Goal: Communication & Community: Answer question/provide support

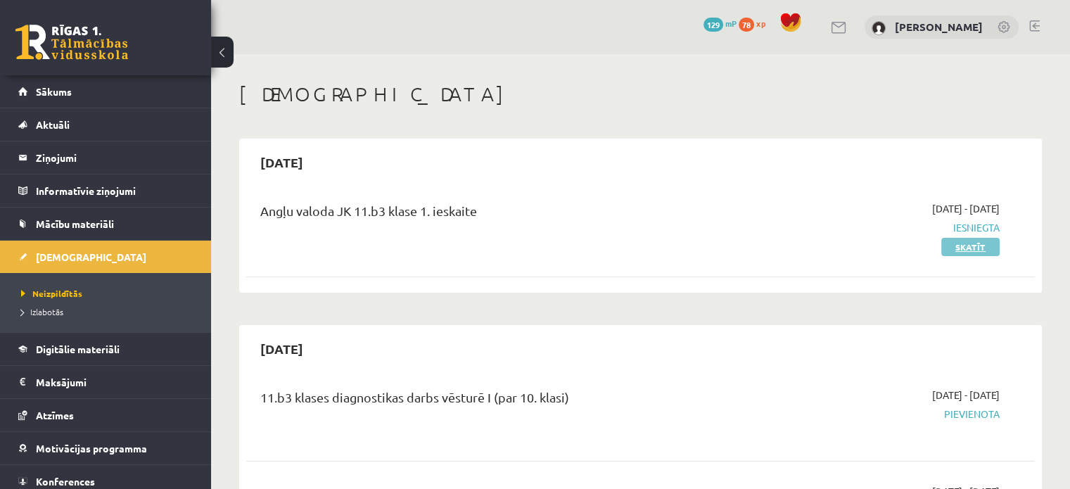
click at [975, 245] on link "Skatīt" at bounding box center [970, 247] width 58 height 18
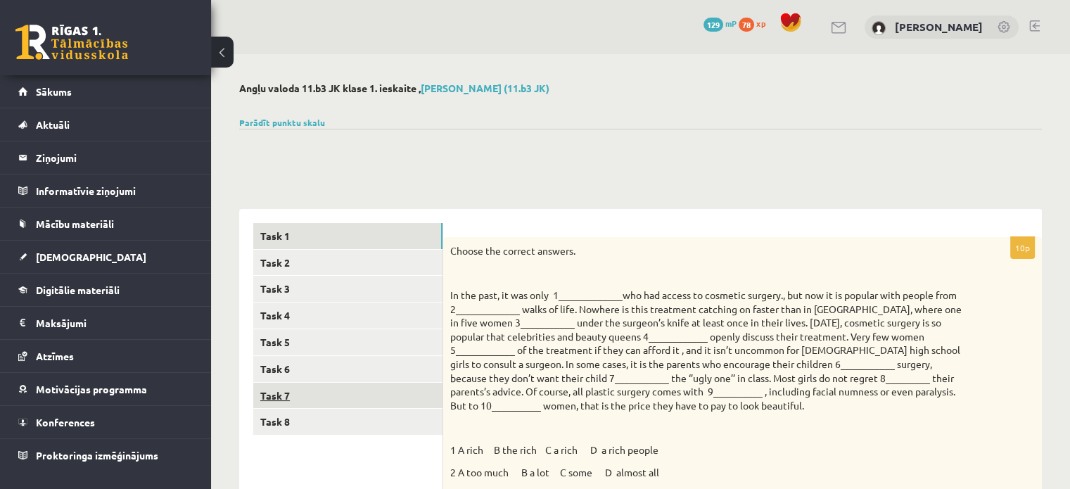
click at [304, 393] on link "Task 7" at bounding box center [347, 396] width 189 height 26
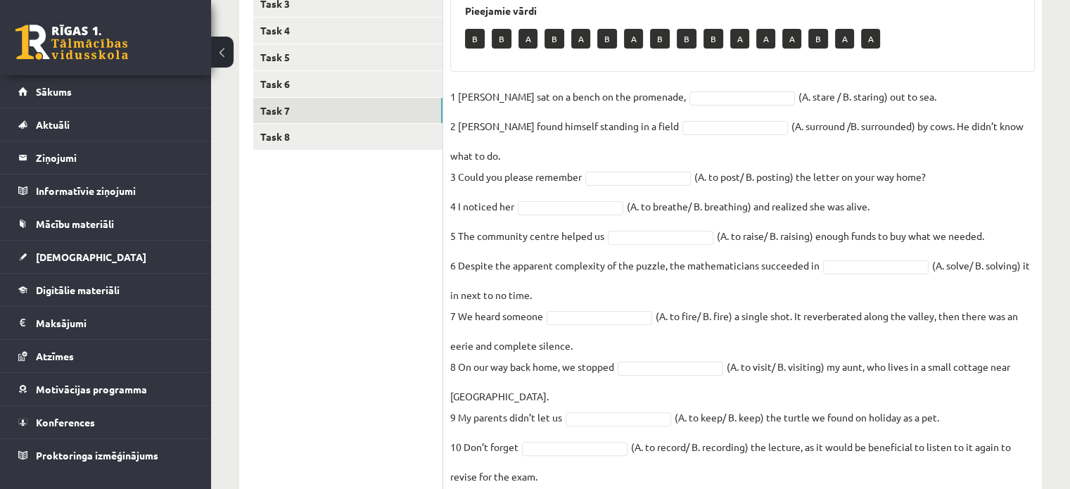
scroll to position [281, 0]
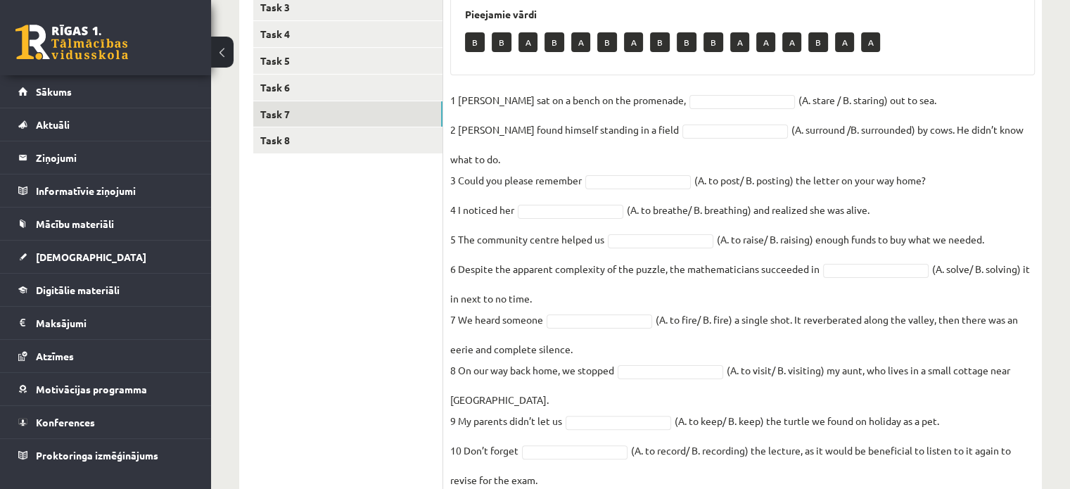
click at [327, 207] on ul "Task 1 Task 2 Task 3 Task 4 Task 5 Task 6 Task 7 Task 8" at bounding box center [348, 300] width 190 height 717
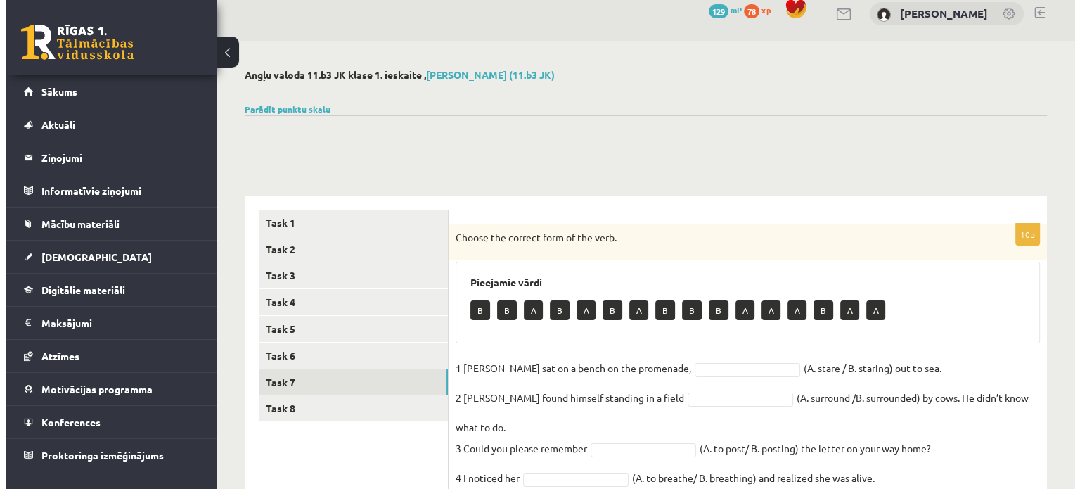
scroll to position [0, 0]
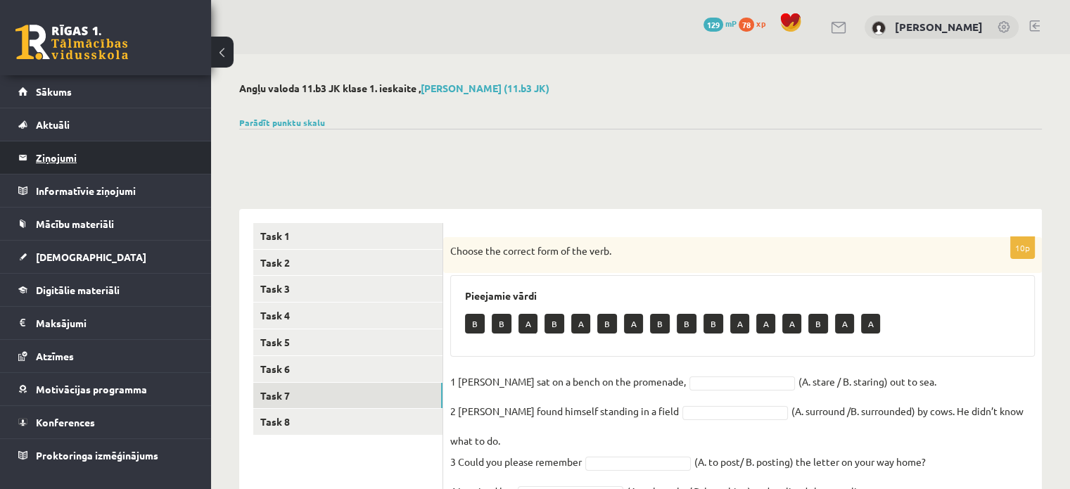
click at [84, 162] on legend "Ziņojumi 0" at bounding box center [115, 157] width 158 height 32
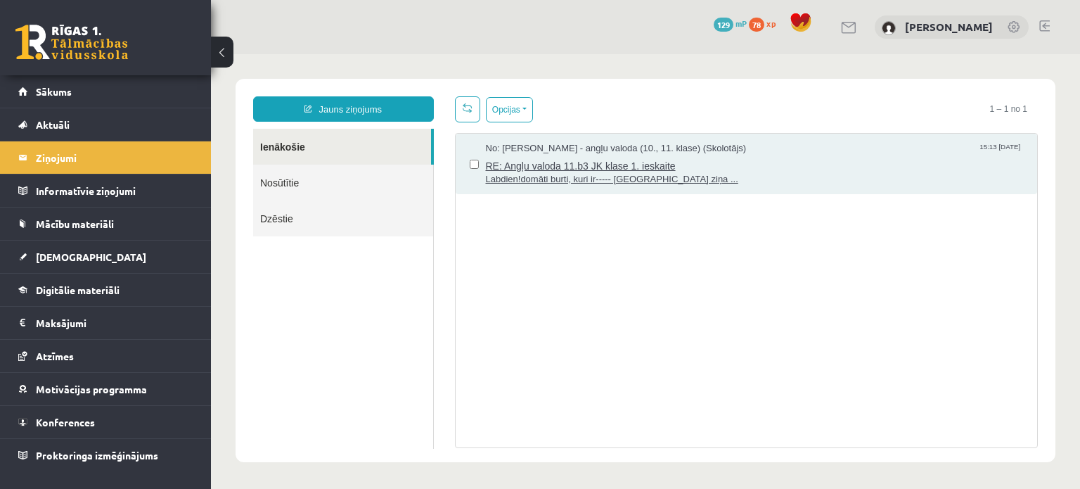
click at [568, 167] on span "RE: Angļu valoda 11.b3 JK klase 1. ieskaite" at bounding box center [755, 164] width 538 height 18
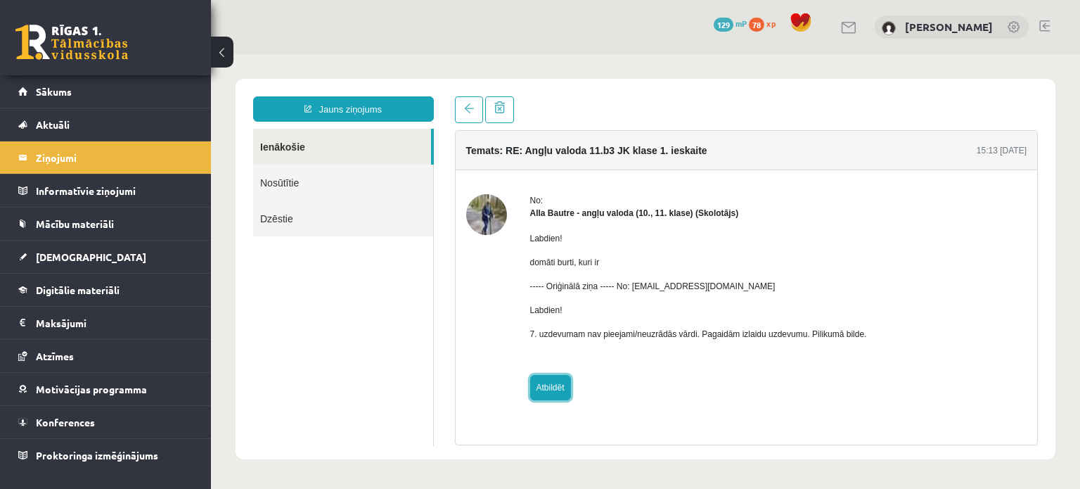
click at [551, 396] on link "Atbildēt" at bounding box center [550, 387] width 41 height 25
type input "**********"
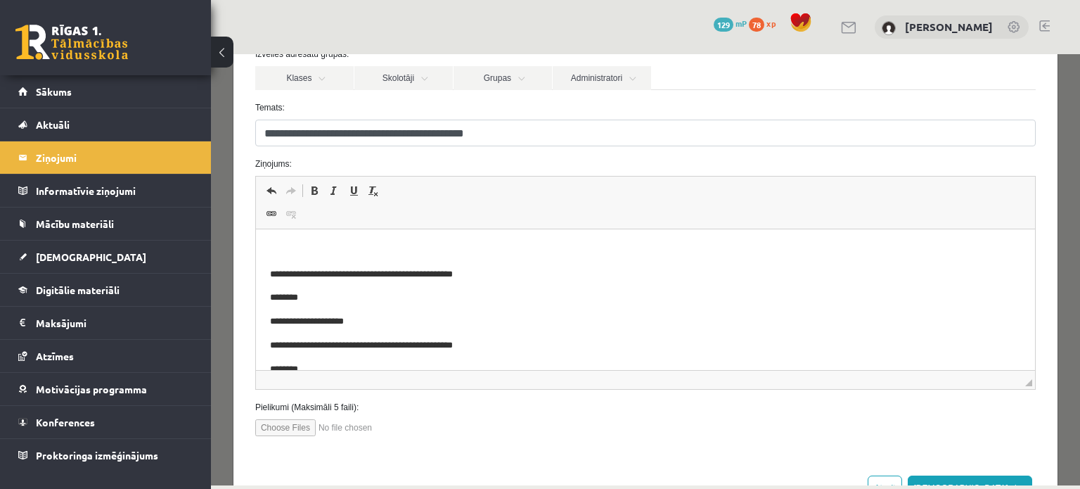
scroll to position [141, 0]
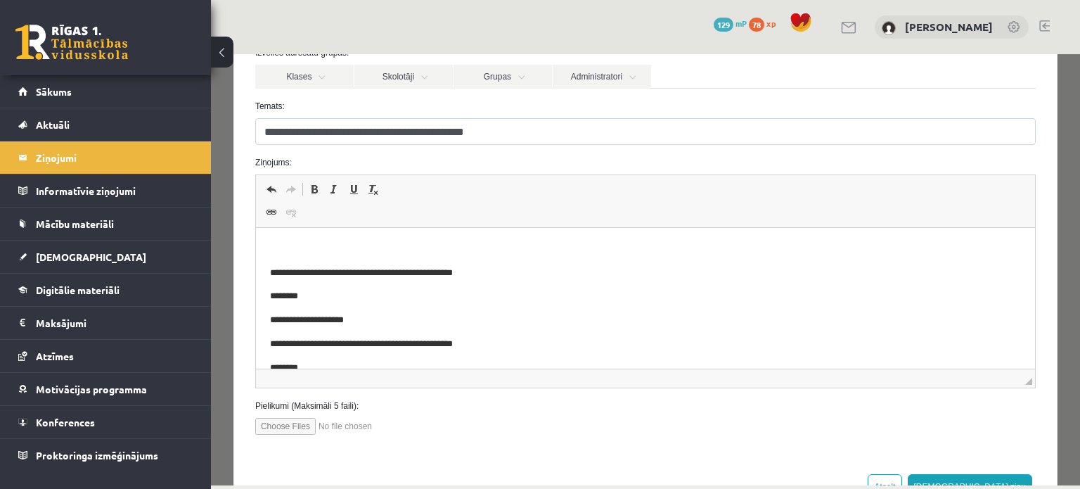
click at [309, 238] on html "**********" at bounding box center [644, 320] width 779 height 185
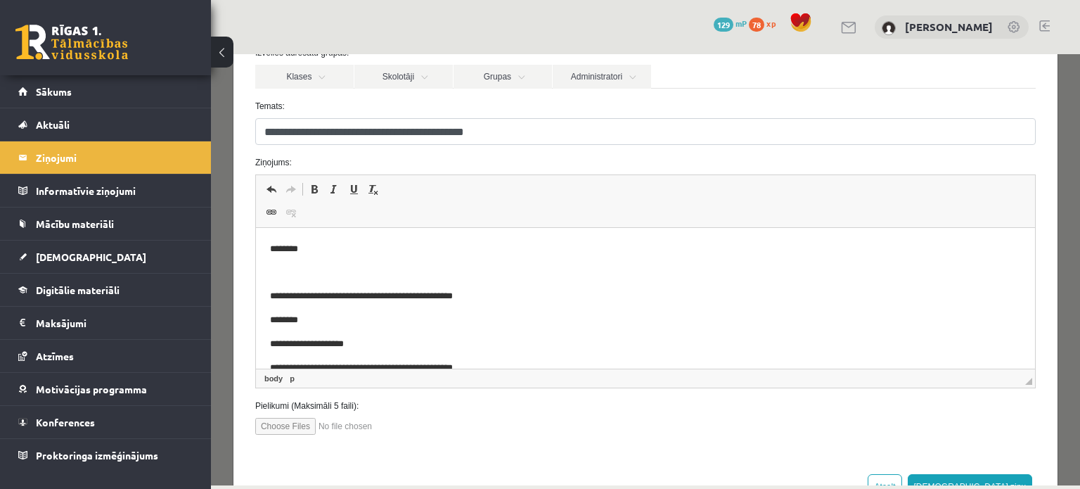
click at [290, 419] on input "file" at bounding box center [335, 426] width 160 height 17
type input "**********"
click at [293, 262] on body "**********" at bounding box center [644, 332] width 751 height 181
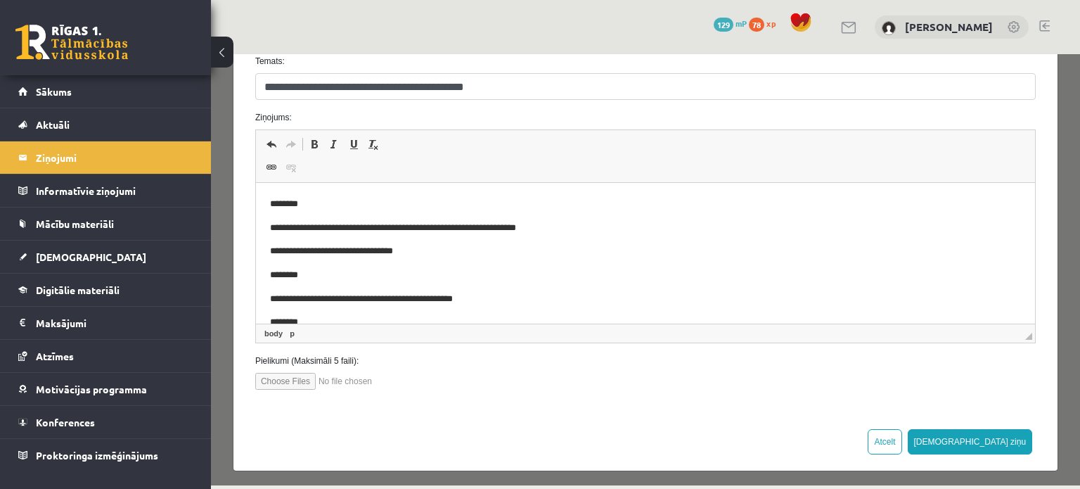
scroll to position [188, 0]
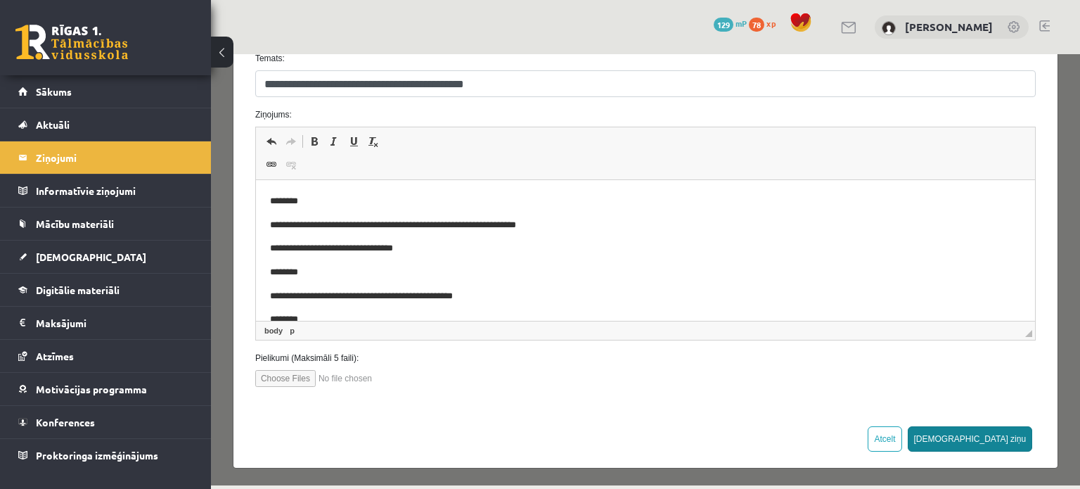
click at [996, 433] on button "Sūtīt ziņu" at bounding box center [970, 438] width 125 height 25
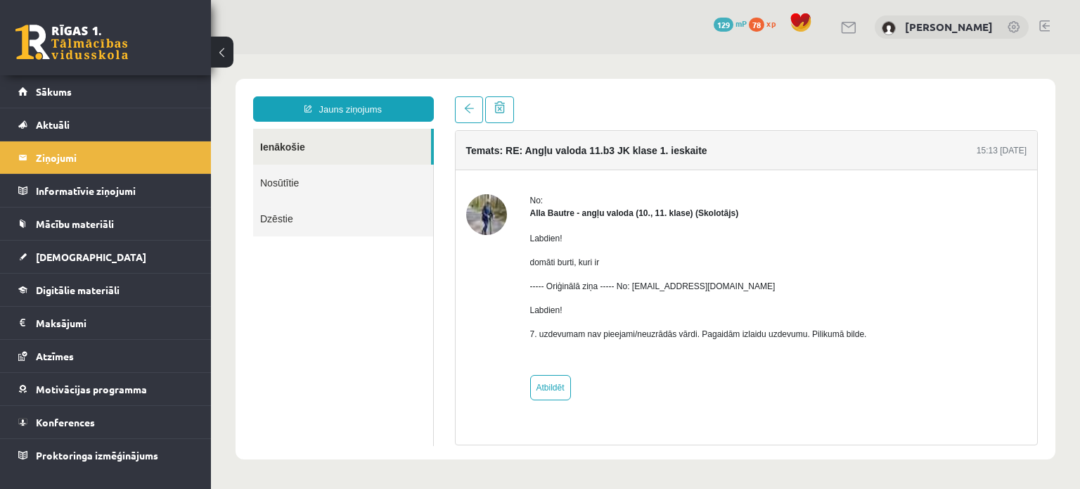
scroll to position [0, 0]
click at [363, 187] on link "Nosūtītie" at bounding box center [343, 183] width 180 height 36
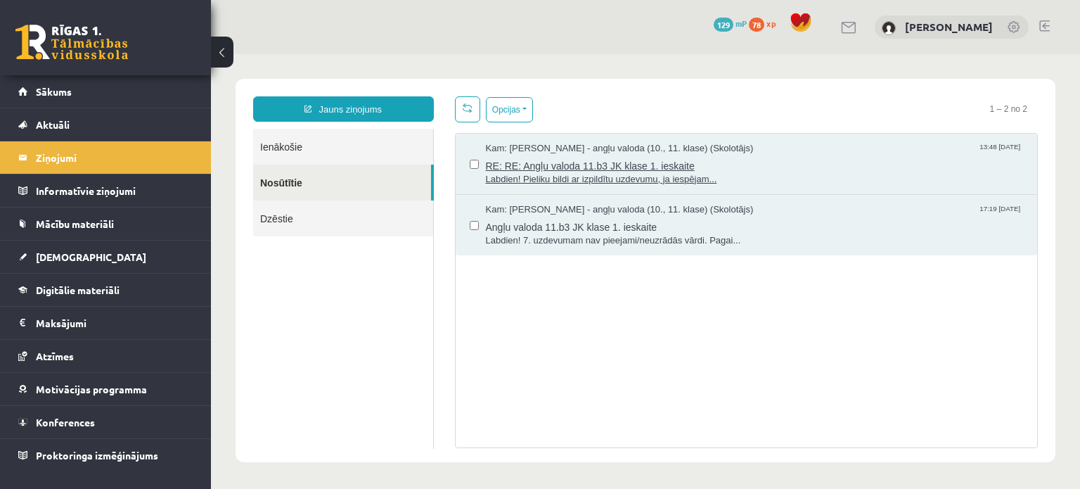
click at [549, 181] on span "Labdien! Pieliku bildi ar izpildītu uzdevumu, ja iespējam..." at bounding box center [755, 179] width 538 height 13
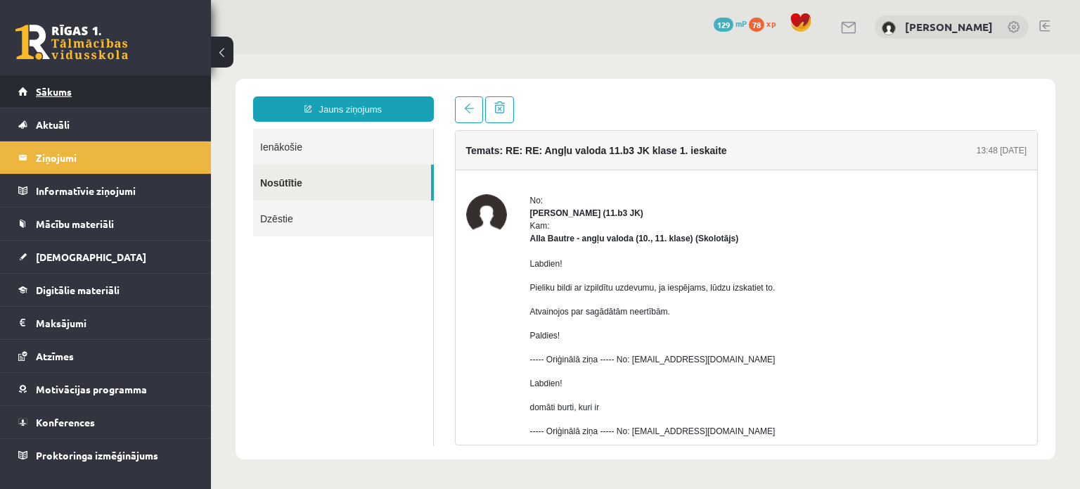
click at [61, 101] on link "Sākums" at bounding box center [105, 91] width 175 height 32
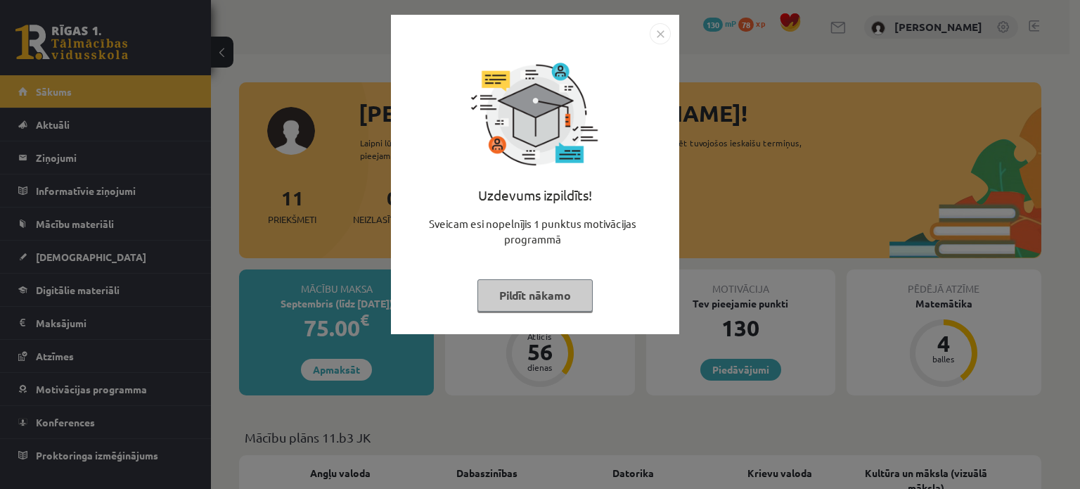
click at [658, 40] on img "Close" at bounding box center [660, 33] width 21 height 21
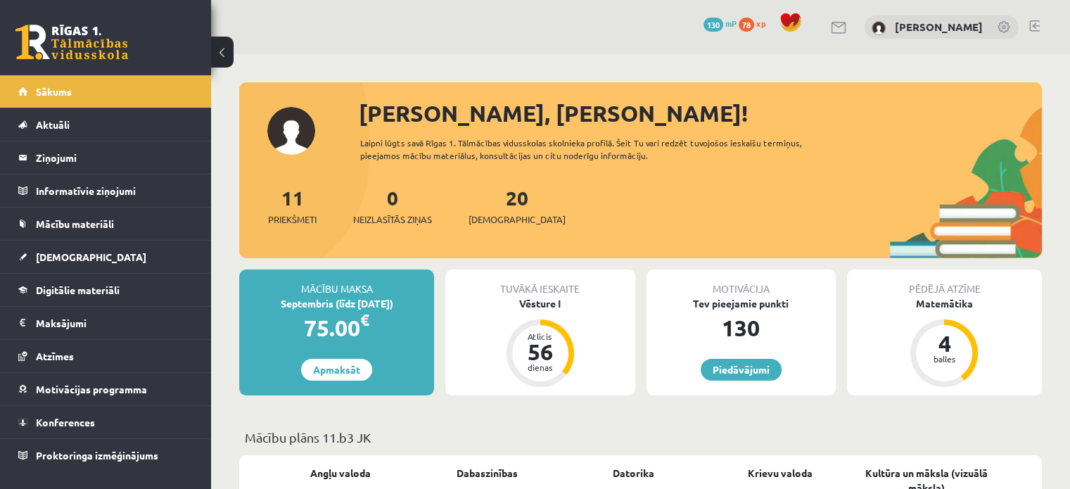
click at [634, 137] on div "Laipni lūgts savā Rīgas 1. Tālmācības vidusskolas skolnieka profilā. Šeit Tu va…" at bounding box center [601, 148] width 482 height 25
